Goal: Complete application form

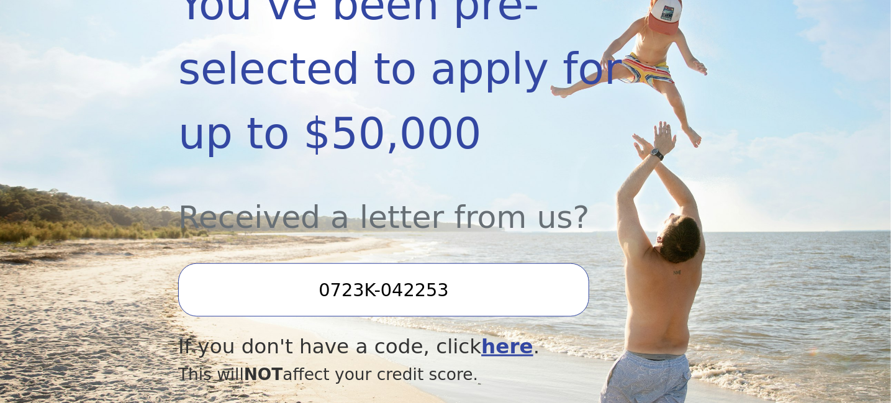
scroll to position [413, 0]
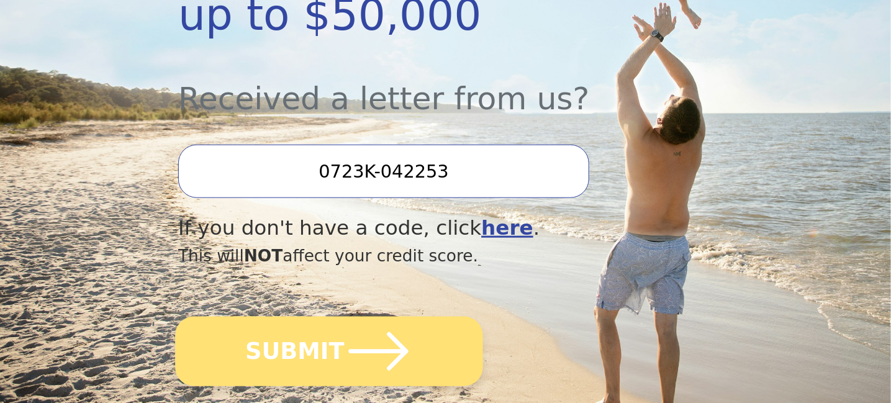
click at [306, 317] on button "SUBMIT" at bounding box center [329, 352] width 308 height 70
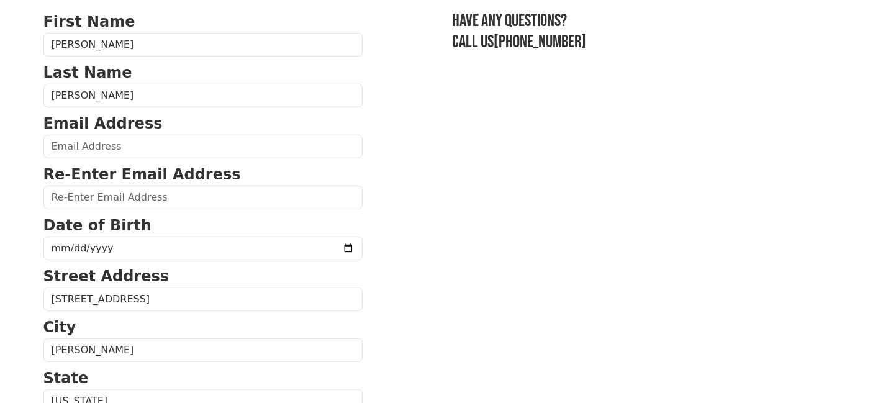
scroll to position [207, 0]
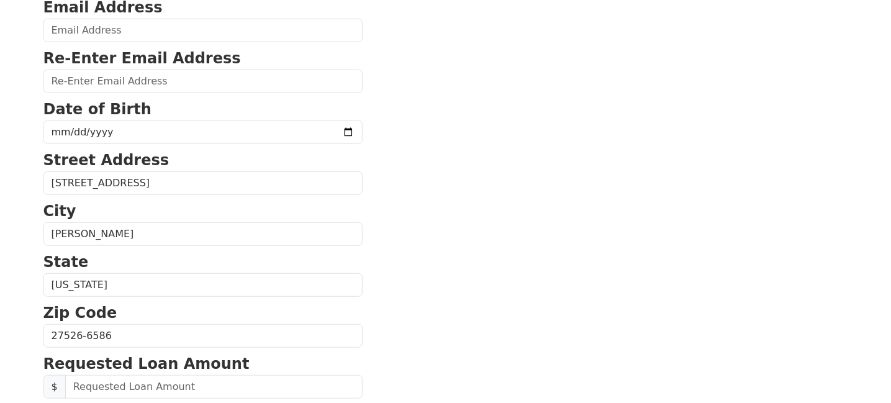
click at [114, 143] on form "First Name Christy Last Name Stuchel Email Address Re-Enter Email Address Date …" at bounding box center [202, 336] width 319 height 885
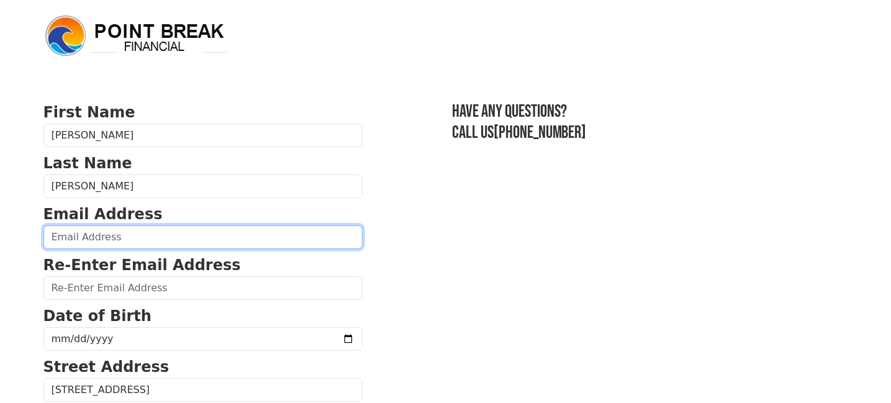
click at [93, 233] on input "email" at bounding box center [202, 237] width 319 height 24
type input "cstuchel@yahoo.com"
type input "(919) 278-8819"
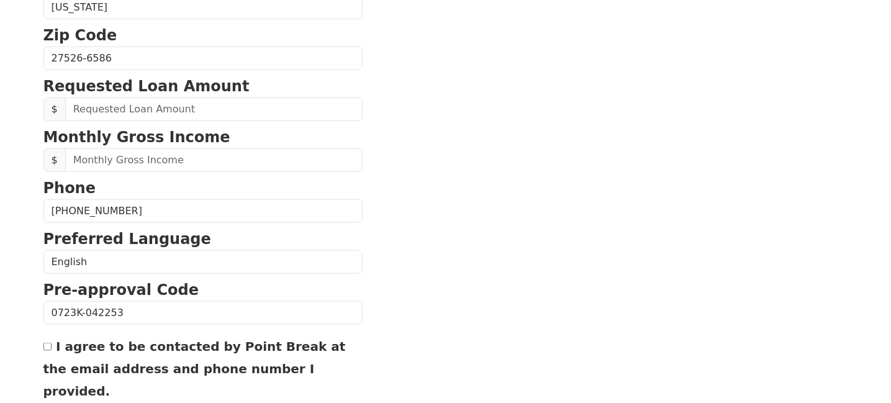
scroll to position [489, 0]
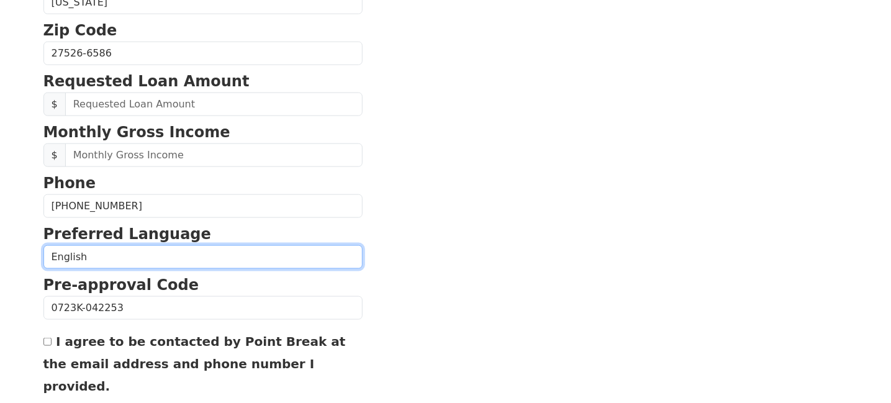
click at [189, 263] on select "English Spanish" at bounding box center [202, 257] width 319 height 24
click at [43, 245] on select "English Spanish" at bounding box center [202, 257] width 319 height 24
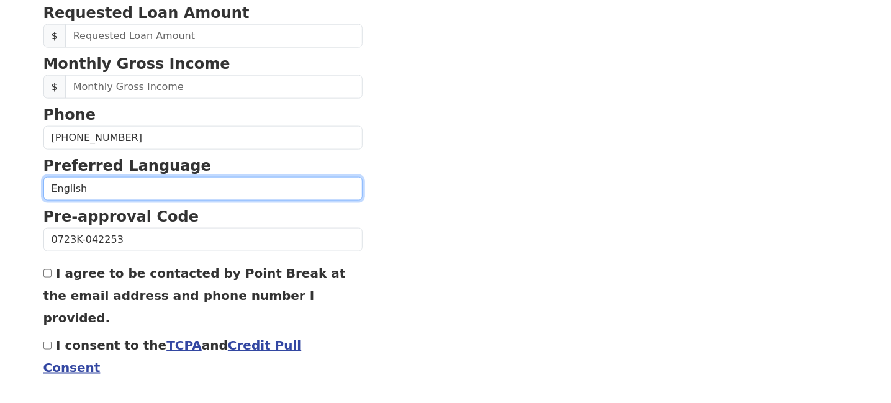
scroll to position [580, 0]
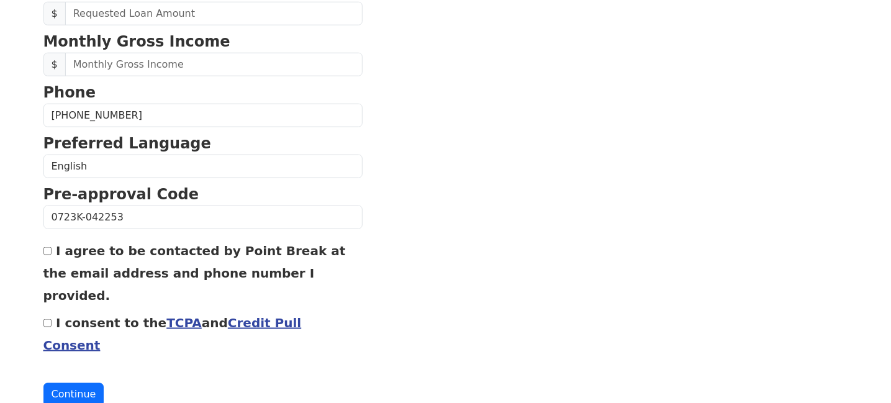
click at [47, 319] on input "I consent to the TCPA and Credit Pull Consent" at bounding box center [47, 323] width 8 height 8
checkbox input "true"
click at [49, 247] on input "I agree to be contacted by Point Break at the email address and phone number I …" at bounding box center [47, 251] width 8 height 8
checkbox input "true"
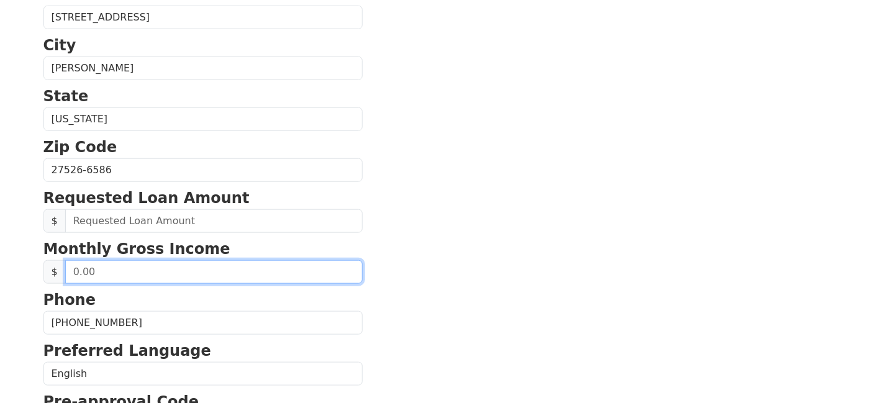
click at [70, 267] on input "text" at bounding box center [213, 272] width 297 height 24
type input "110,000.00"
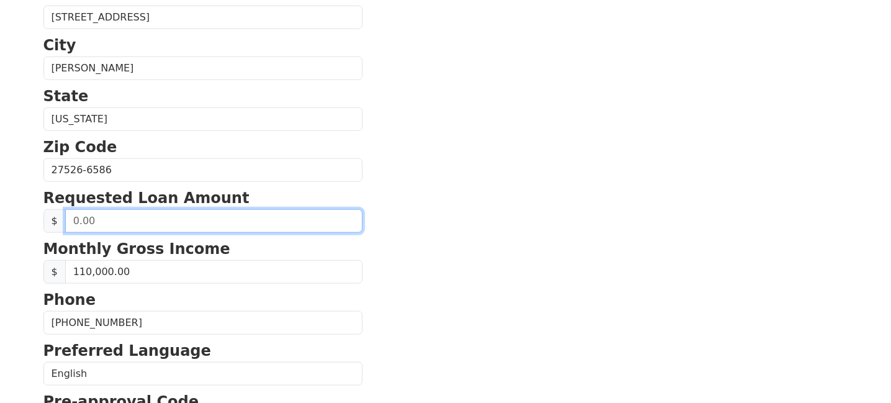
click at [120, 215] on input "text" at bounding box center [213, 221] width 297 height 24
type input "5,000.00"
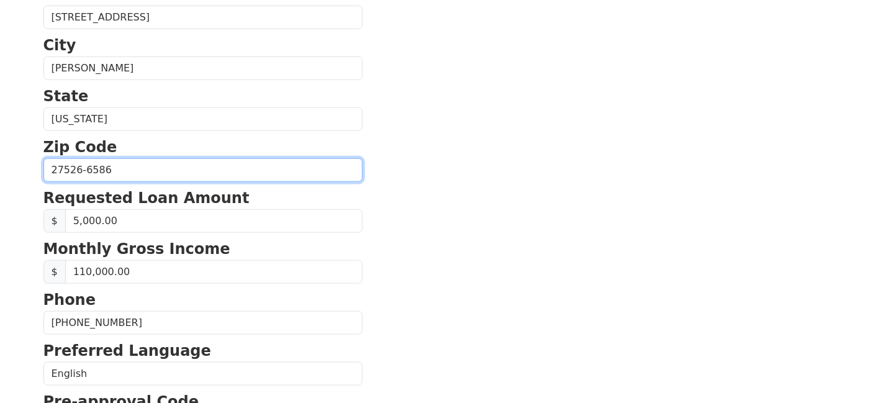
click at [140, 163] on input "27526-6586" at bounding box center [202, 170] width 319 height 24
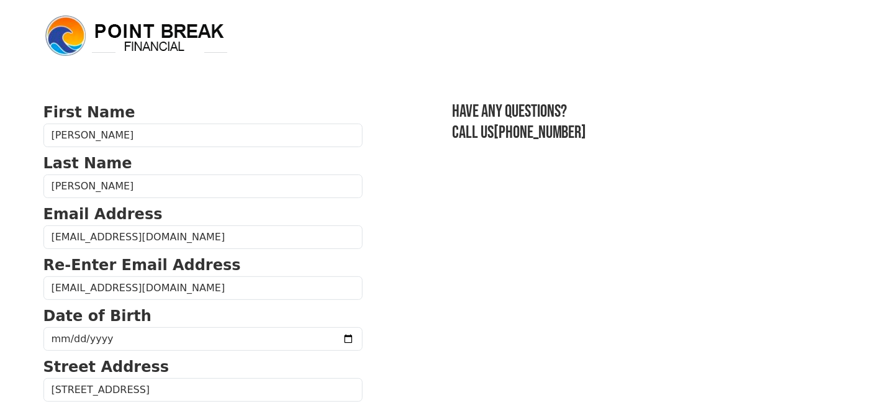
scroll to position [207, 0]
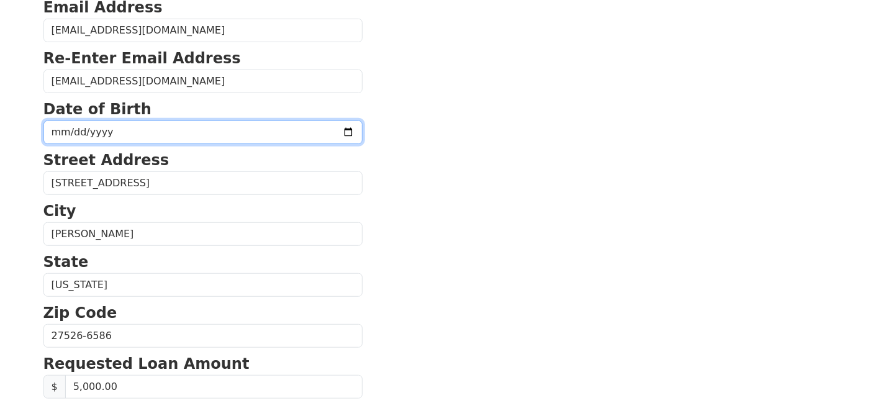
click at [161, 127] on input "date" at bounding box center [202, 132] width 319 height 24
type input "0025-07-31"
type input "1965-07-31"
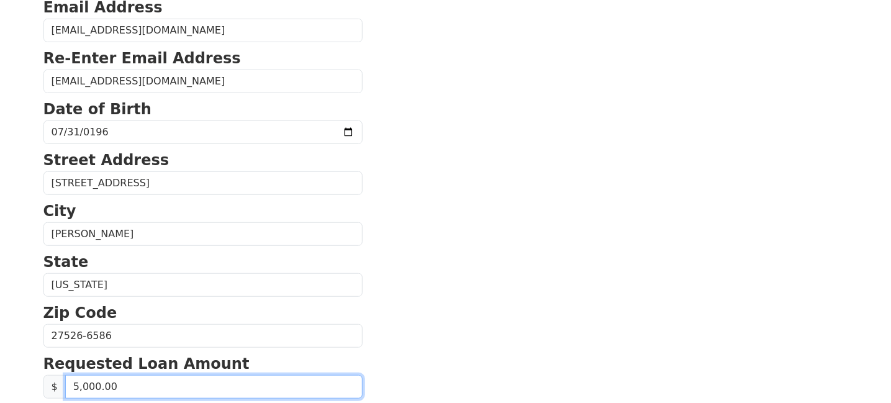
click at [74, 382] on input "5,000.00" at bounding box center [213, 387] width 297 height 24
type input "40,000.00"
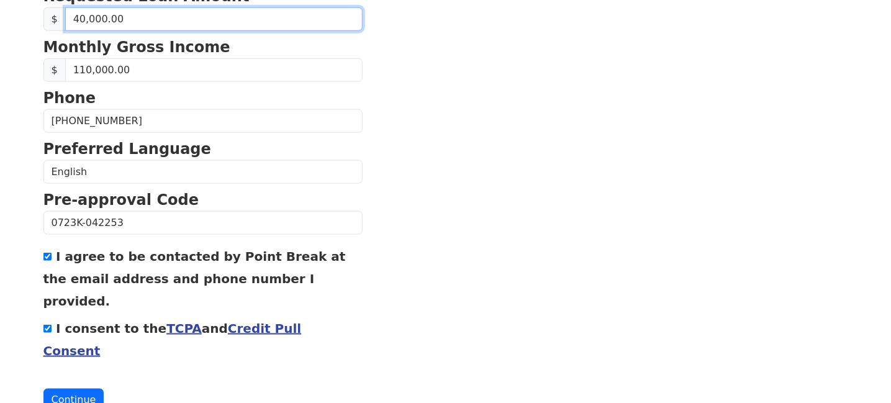
scroll to position [580, 0]
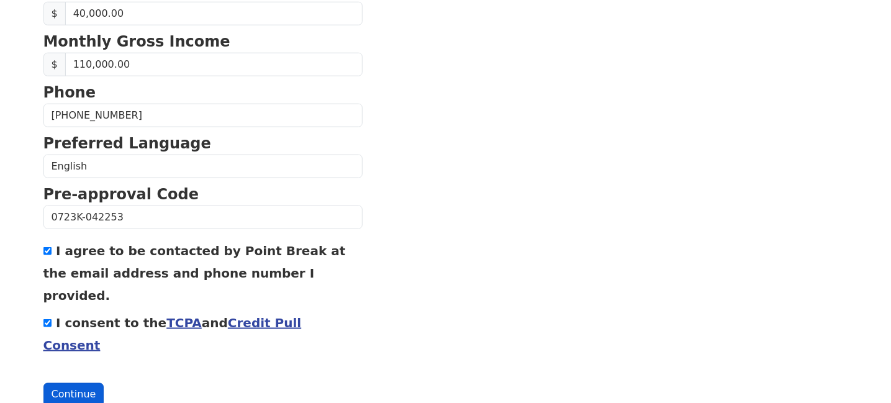
click at [78, 383] on button "Continue" at bounding box center [73, 395] width 61 height 24
